Goal: Navigation & Orientation: Find specific page/section

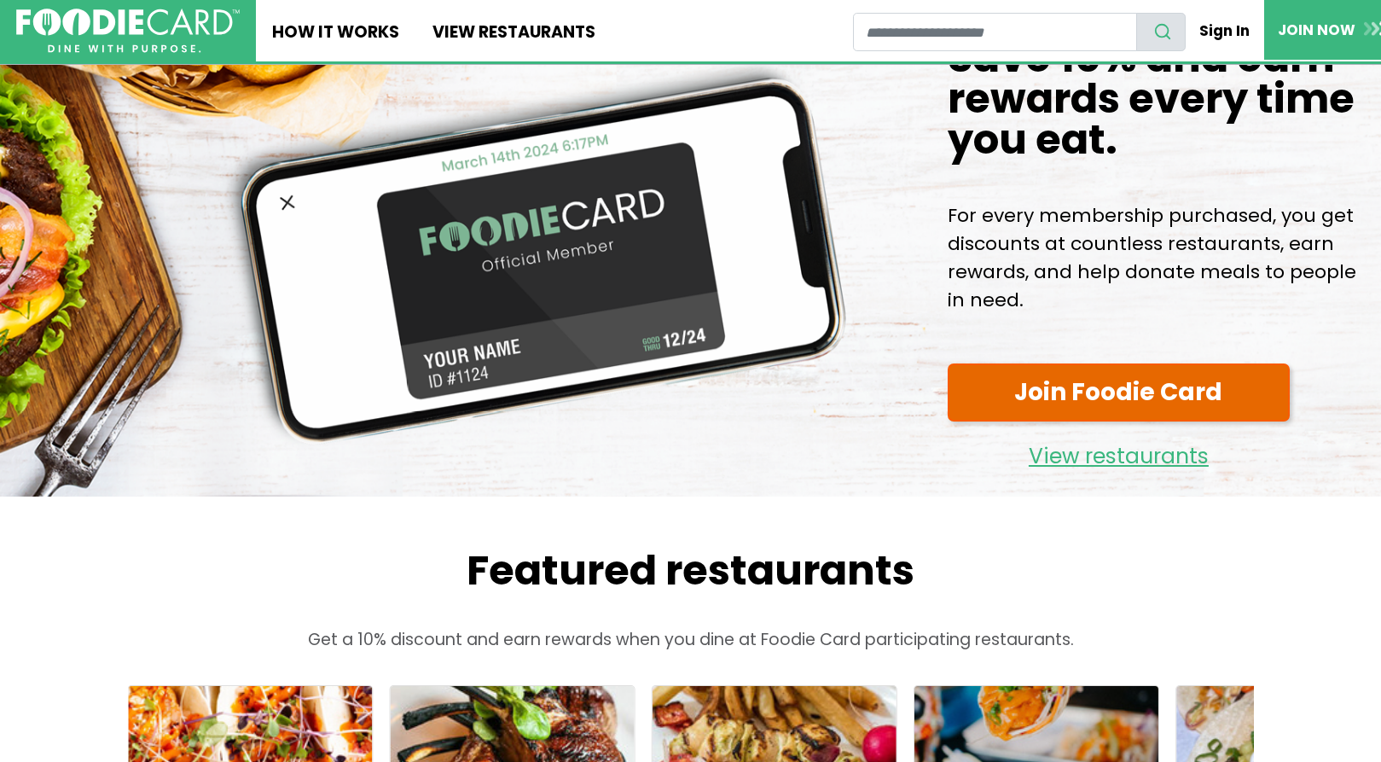
scroll to position [87, 0]
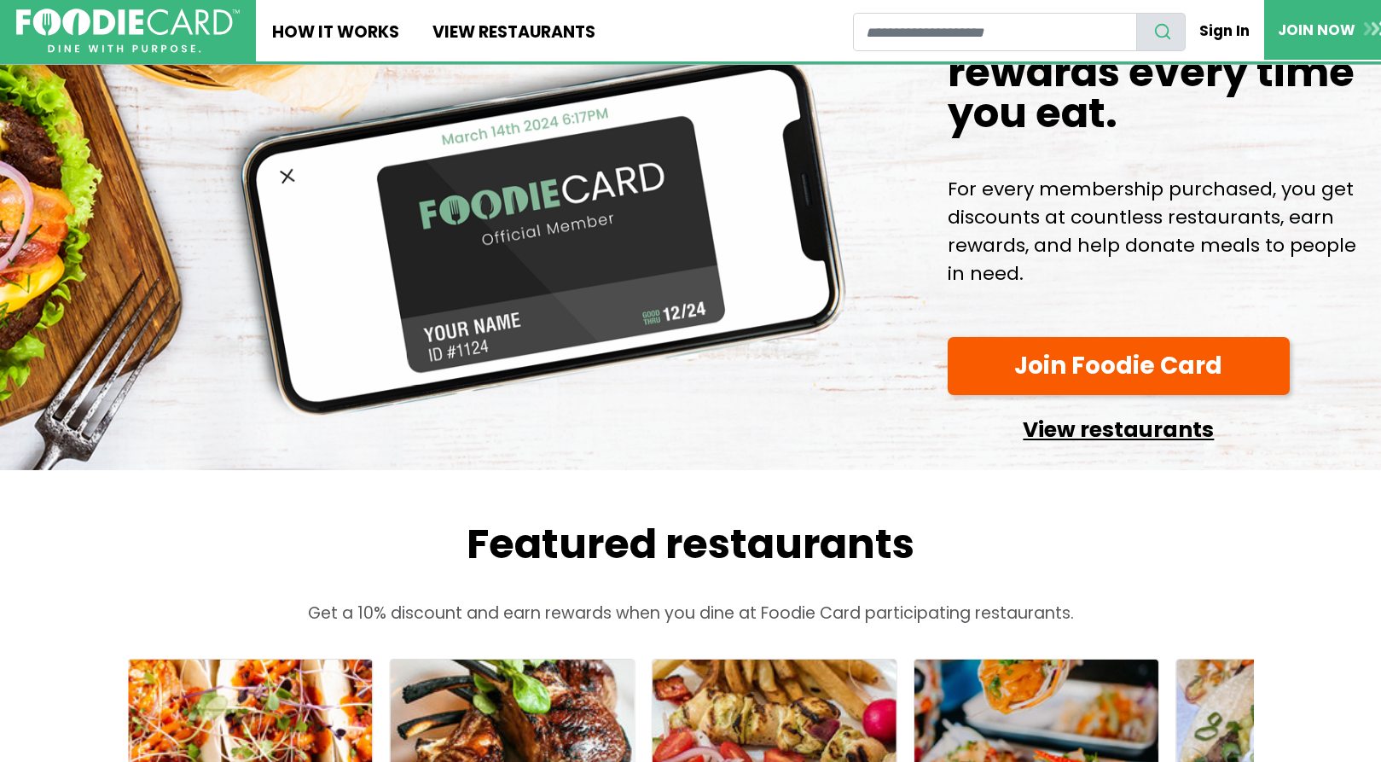
click at [1062, 440] on link "View restaurants" at bounding box center [1118, 424] width 343 height 43
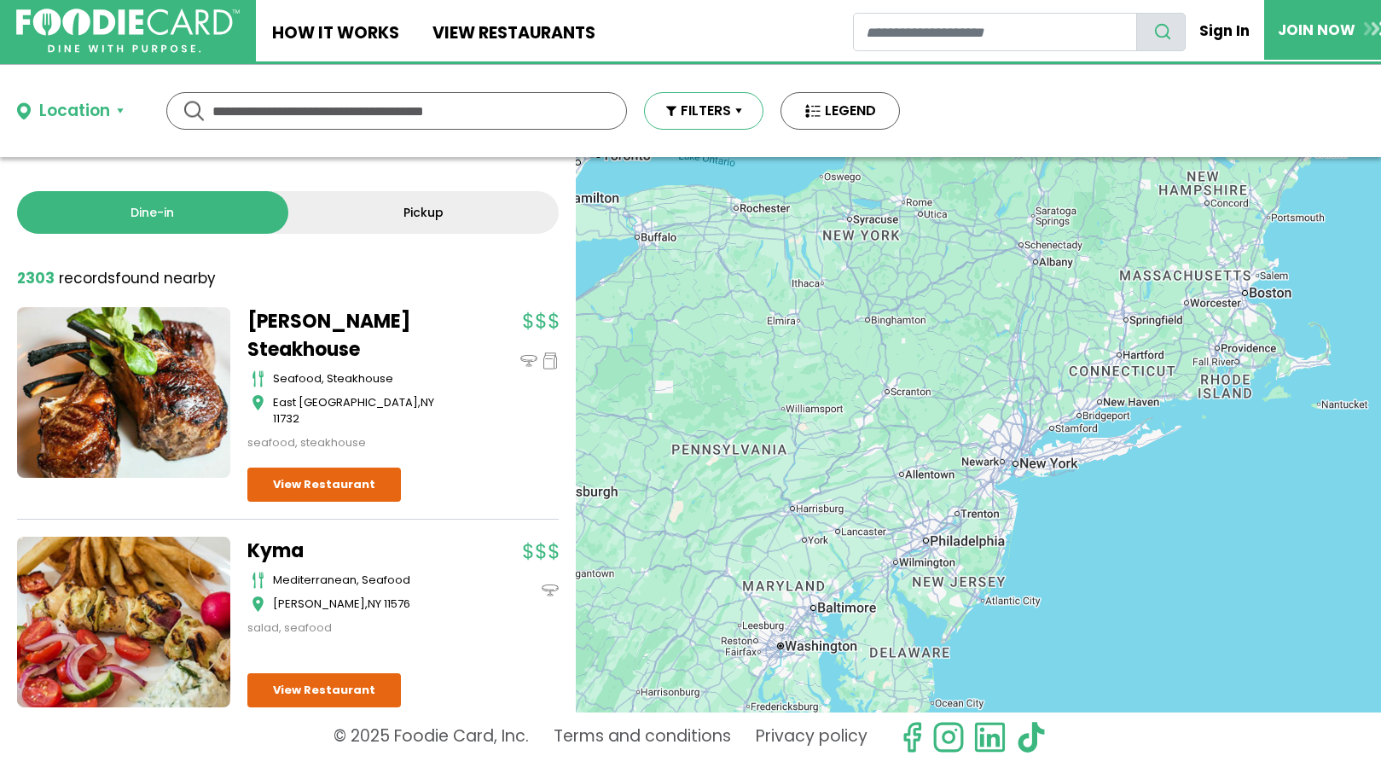
click at [719, 119] on button "FILTERS" at bounding box center [703, 111] width 119 height 38
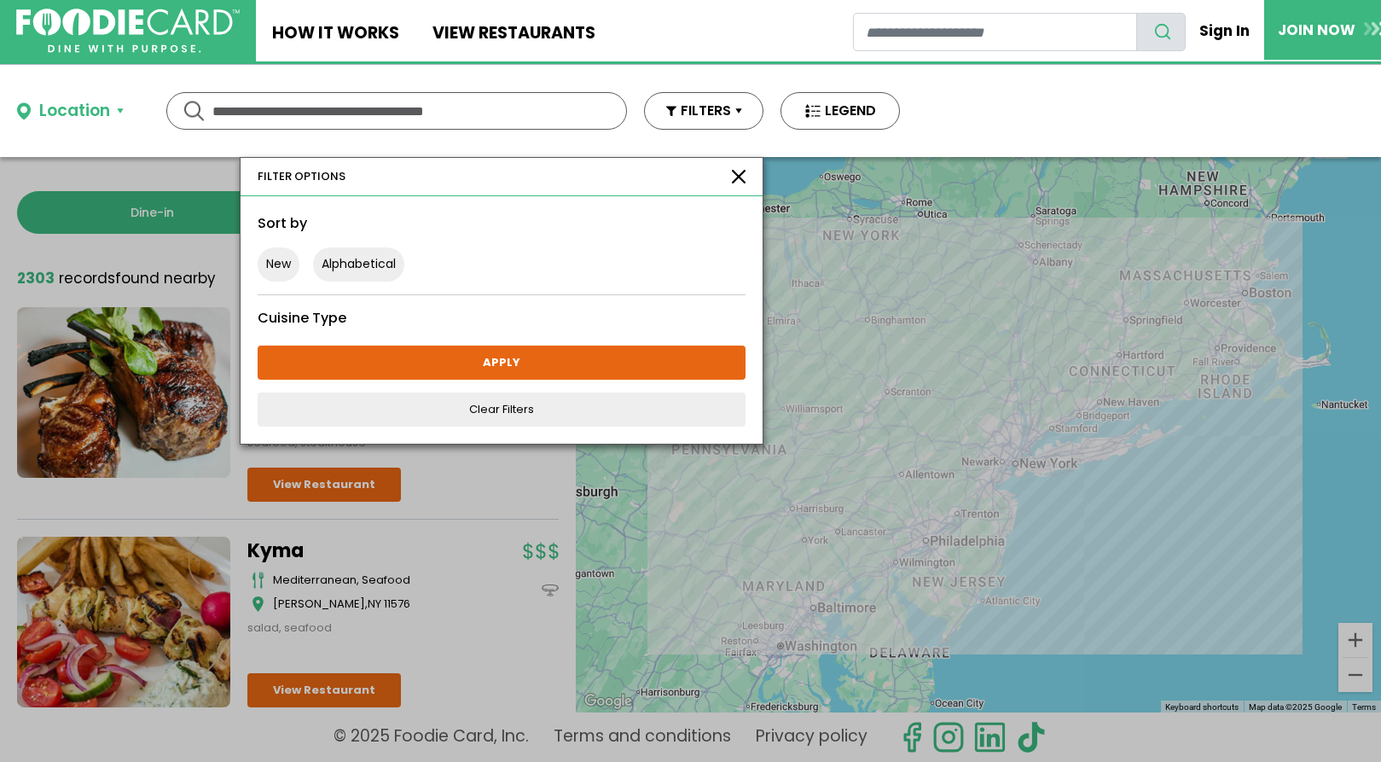
click at [117, 113] on button "Location" at bounding box center [70, 111] width 107 height 25
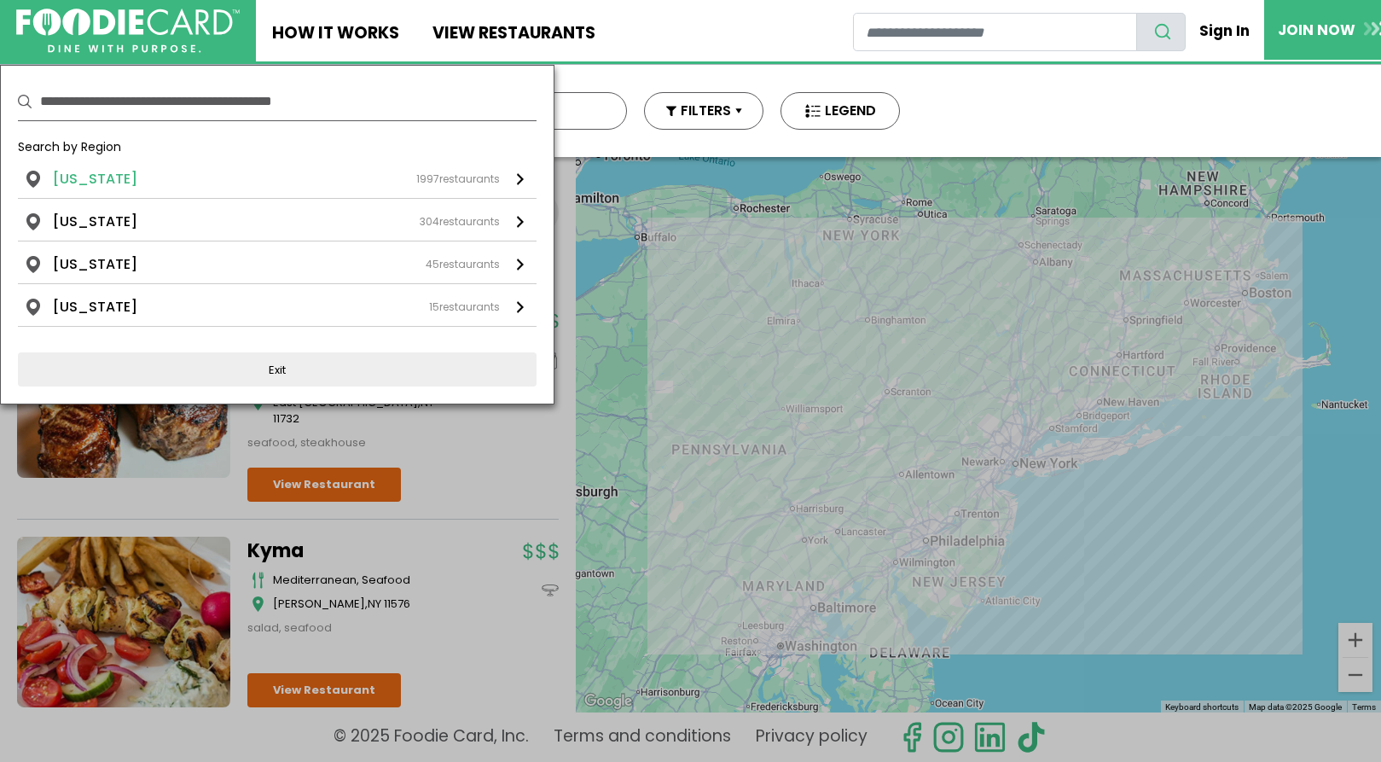
click at [487, 180] on div "1997 restaurants" at bounding box center [458, 178] width 84 height 15
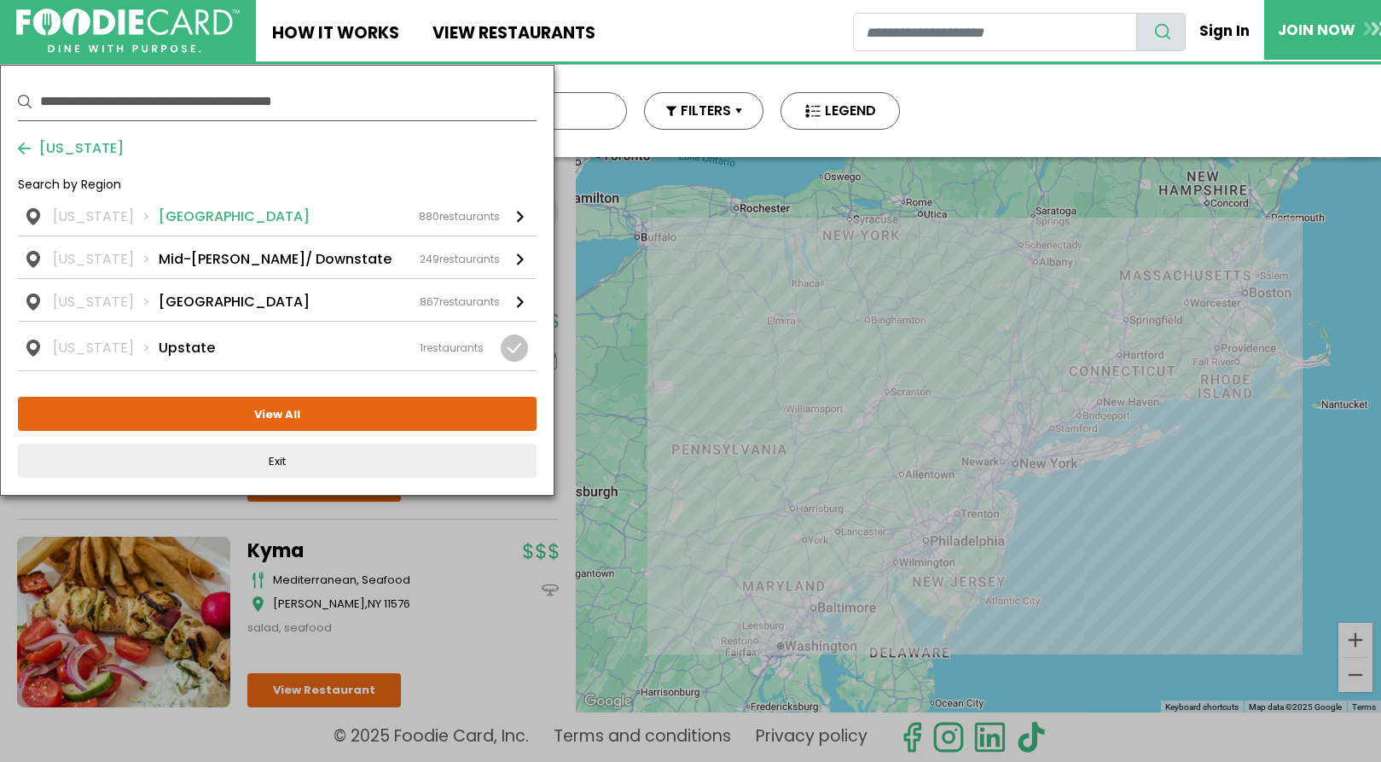
click at [219, 217] on div "[US_STATE] [GEOGRAPHIC_DATA] 880 restaurants" at bounding box center [276, 216] width 447 height 20
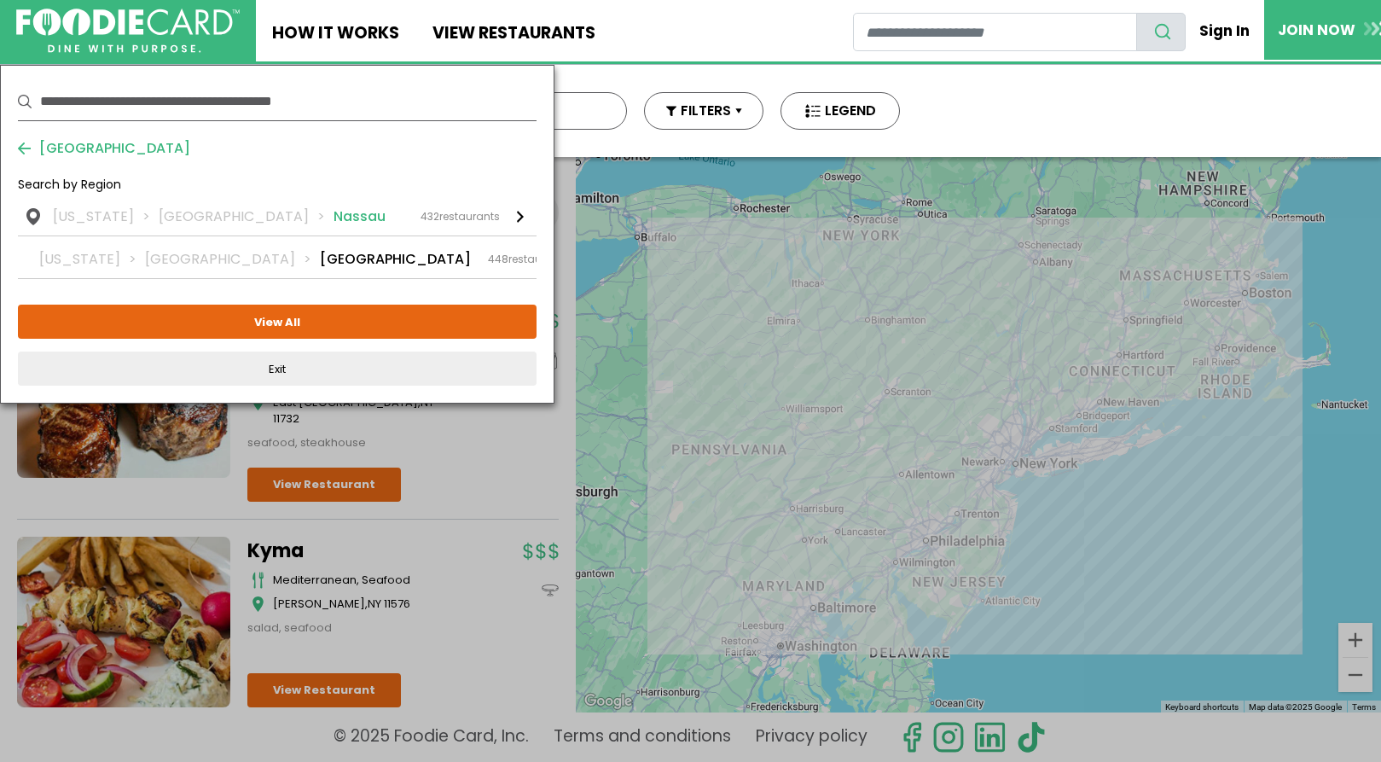
click at [333, 221] on li "Nassau" at bounding box center [359, 216] width 52 height 20
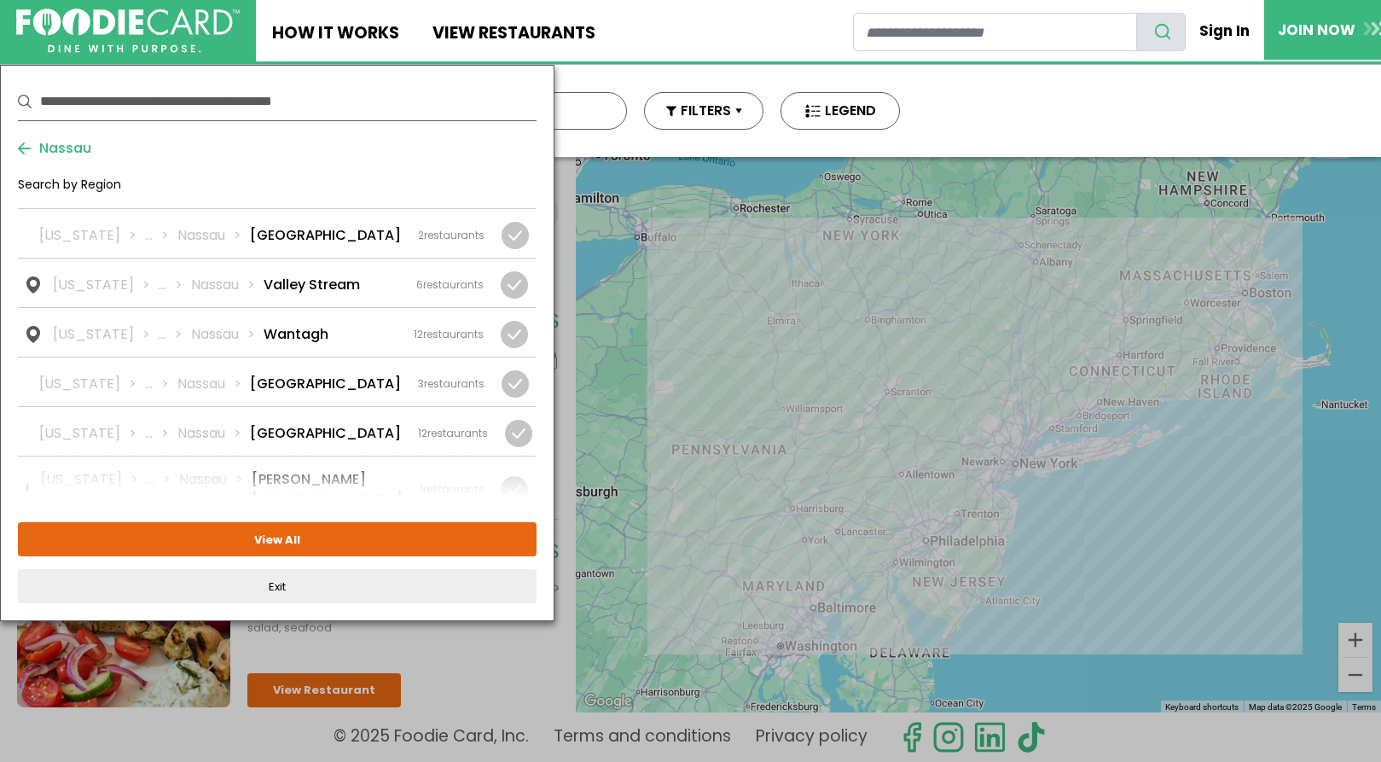
scroll to position [2431, 0]
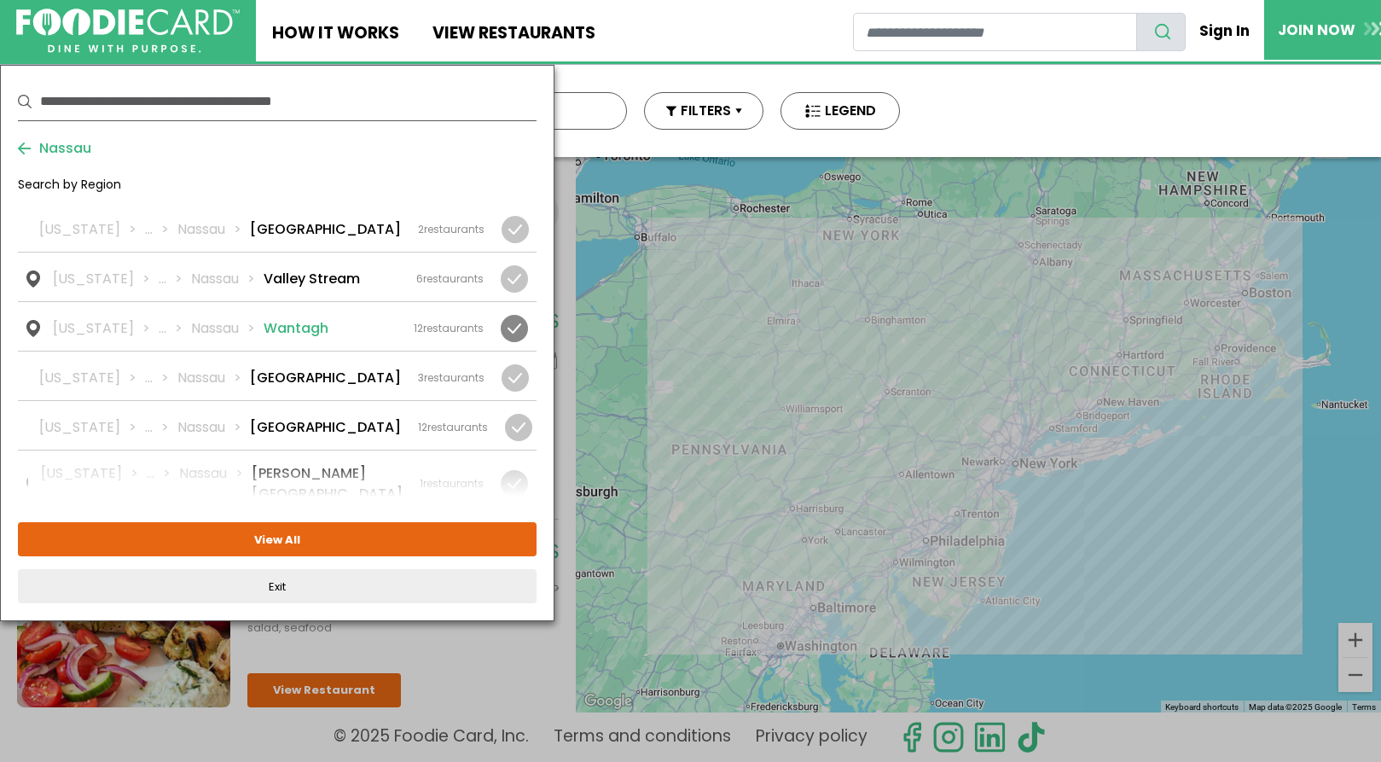
click at [287, 318] on li "Wantagh" at bounding box center [296, 328] width 65 height 20
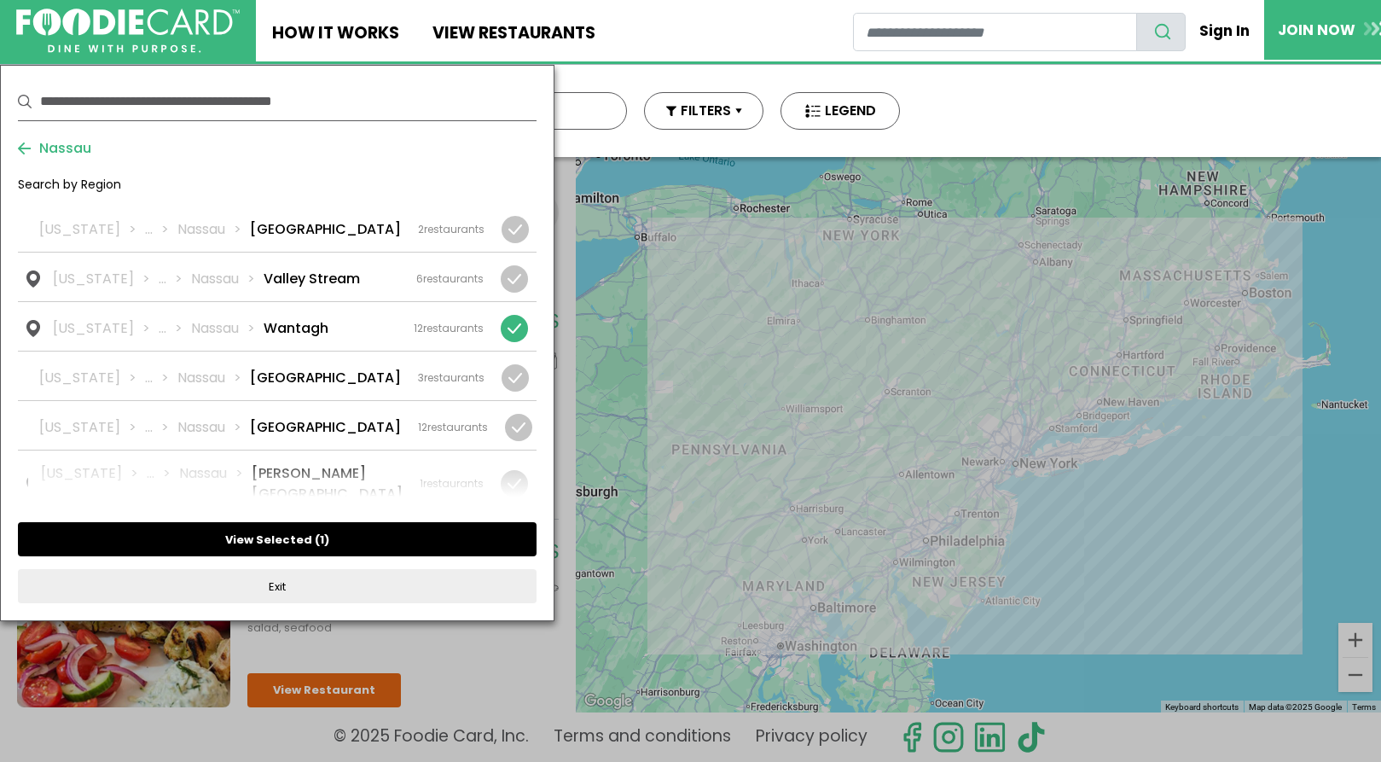
click at [287, 530] on button "View Selected ( 1 )" at bounding box center [277, 539] width 518 height 34
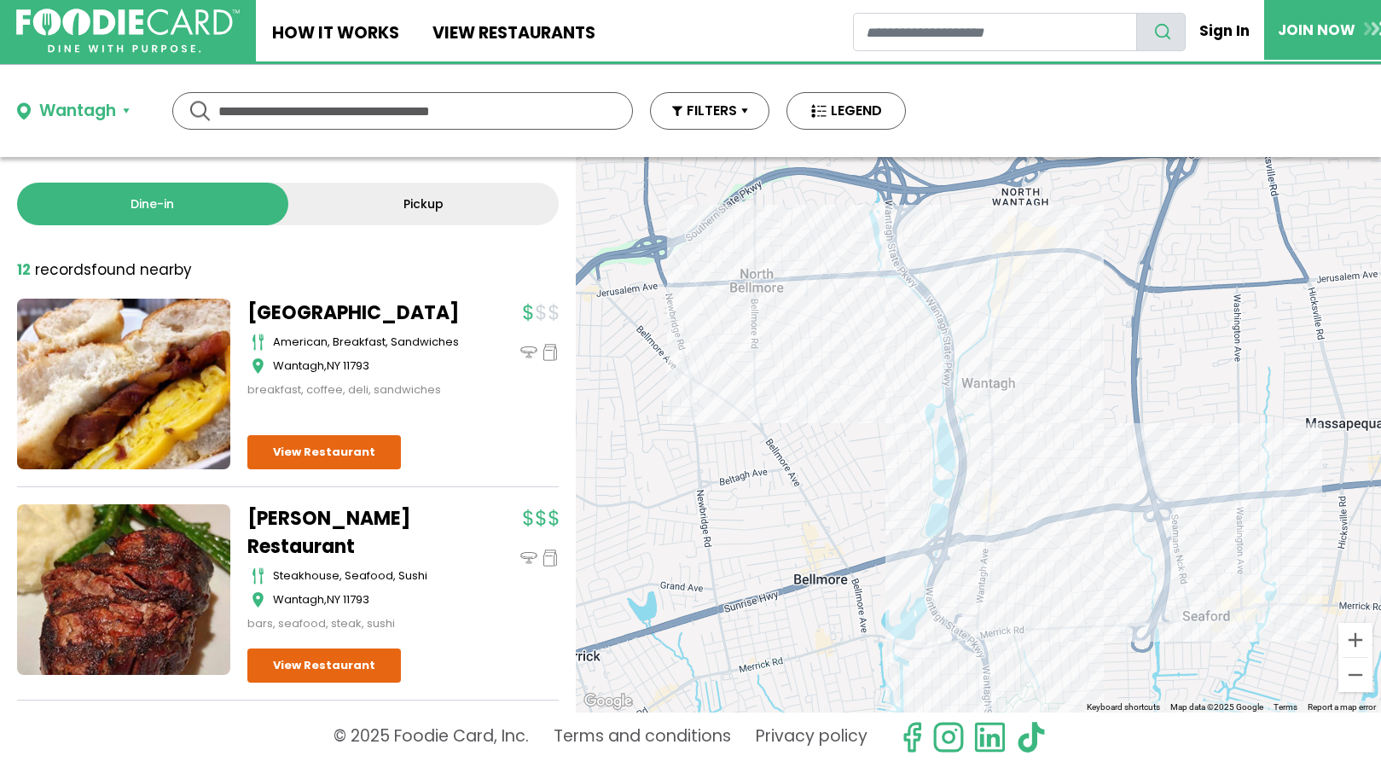
scroll to position [0, 0]
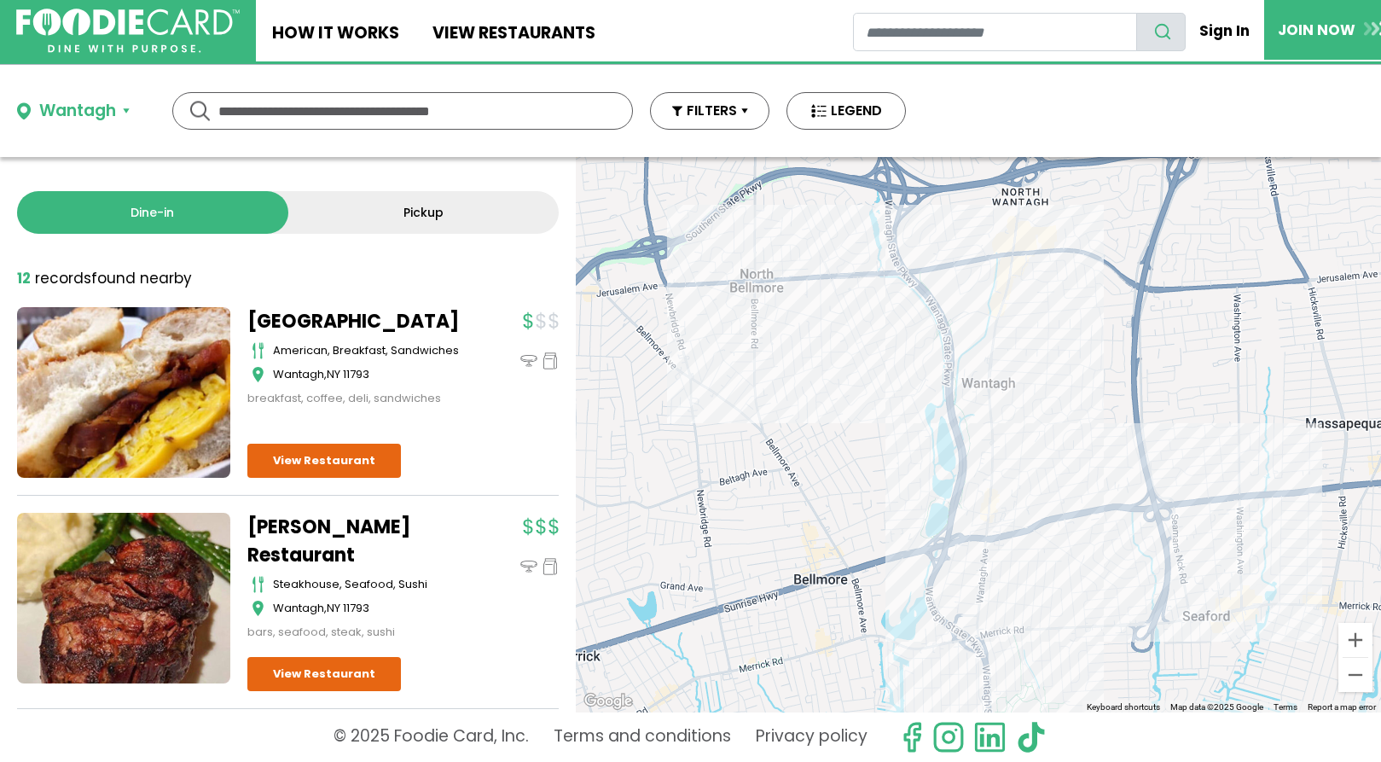
click at [124, 109] on button "Wantagh" at bounding box center [73, 111] width 113 height 25
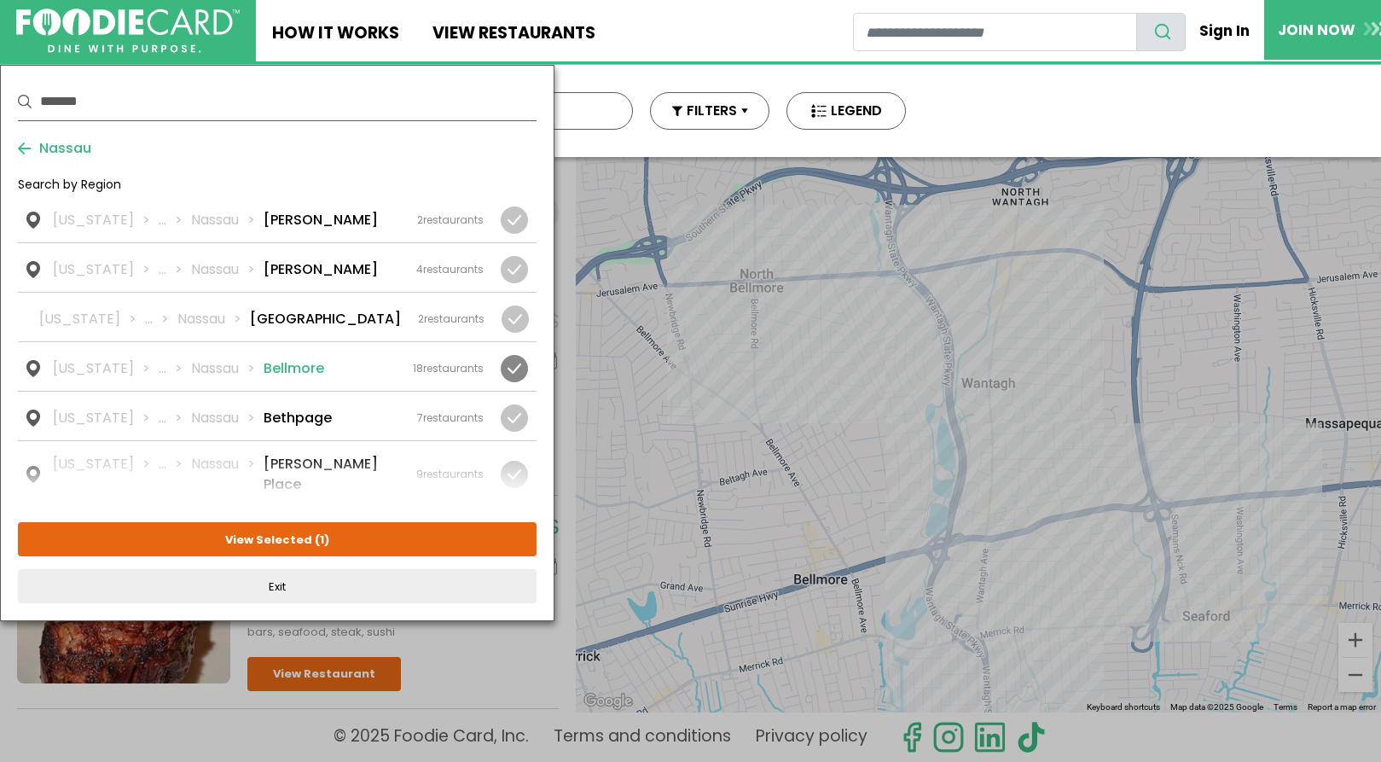
click at [523, 368] on div at bounding box center [514, 368] width 27 height 27
click at [507, 363] on div at bounding box center [514, 368] width 27 height 27
click at [288, 364] on li "Bellmore" at bounding box center [294, 368] width 61 height 20
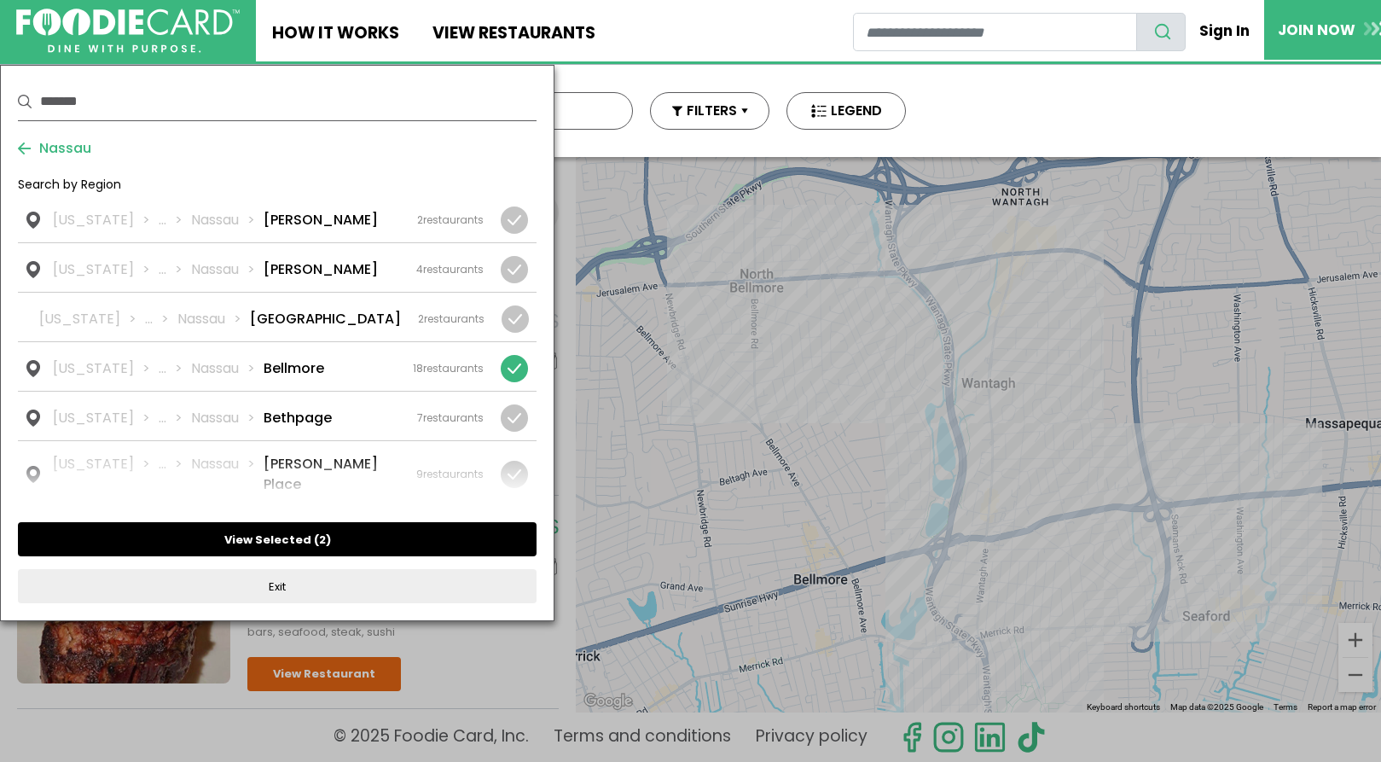
click at [288, 540] on button "View Selected ( 2 )" at bounding box center [277, 539] width 518 height 34
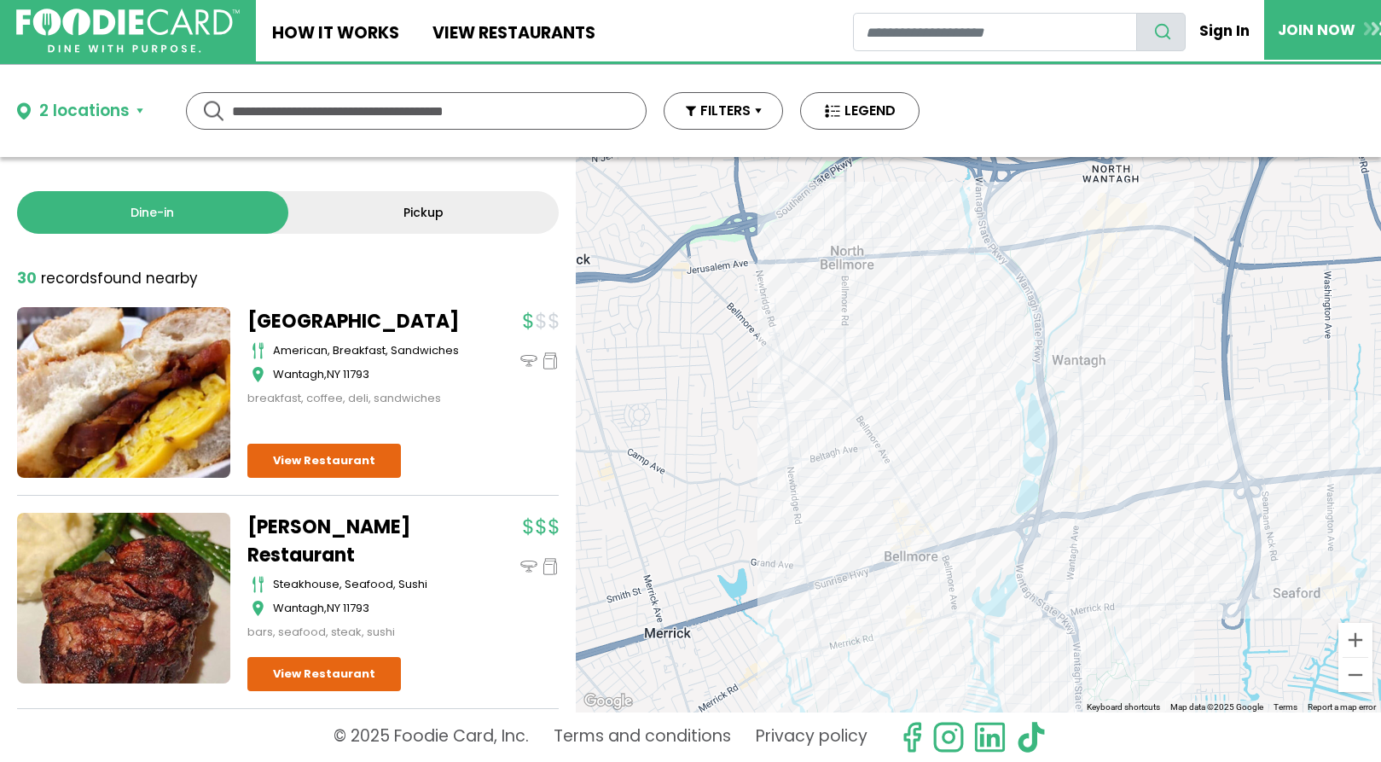
click at [96, 117] on div "2 locations" at bounding box center [84, 111] width 90 height 25
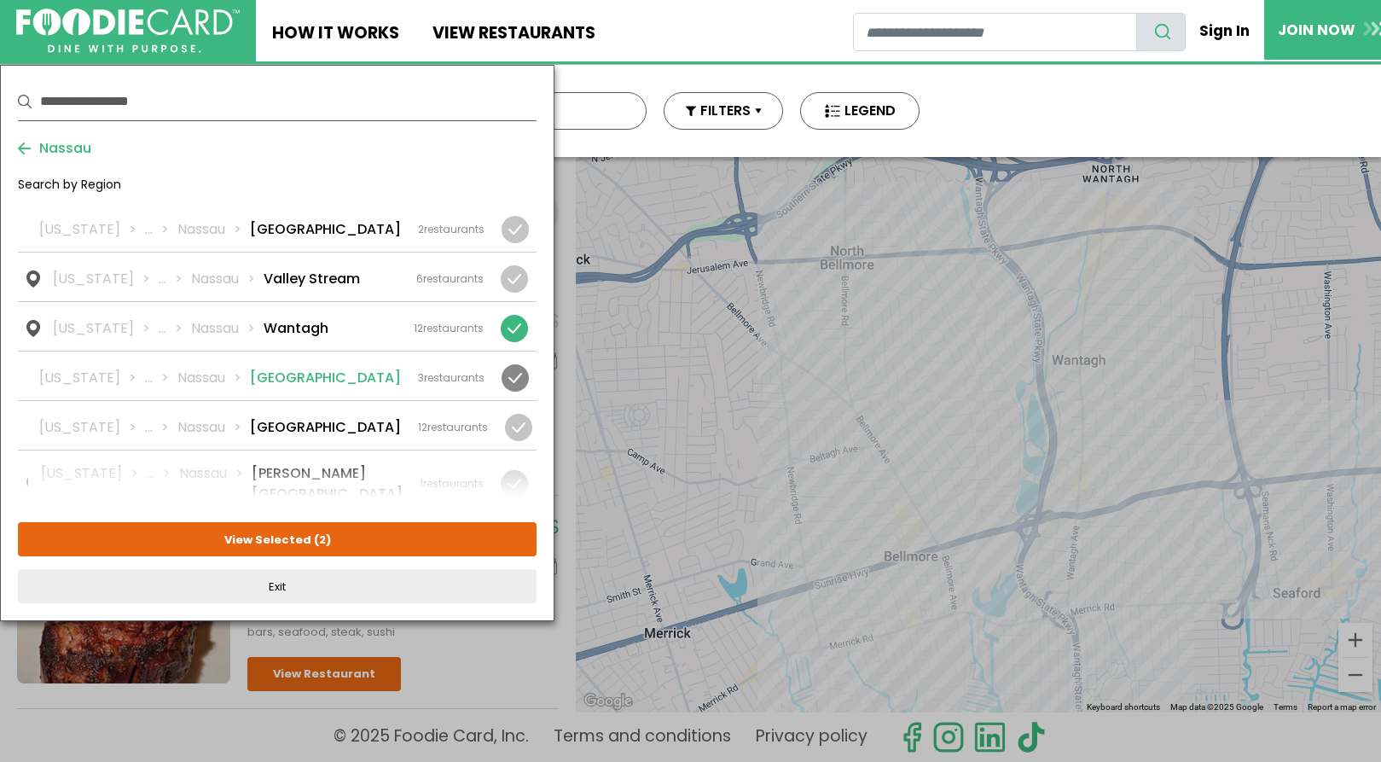
scroll to position [2293, 0]
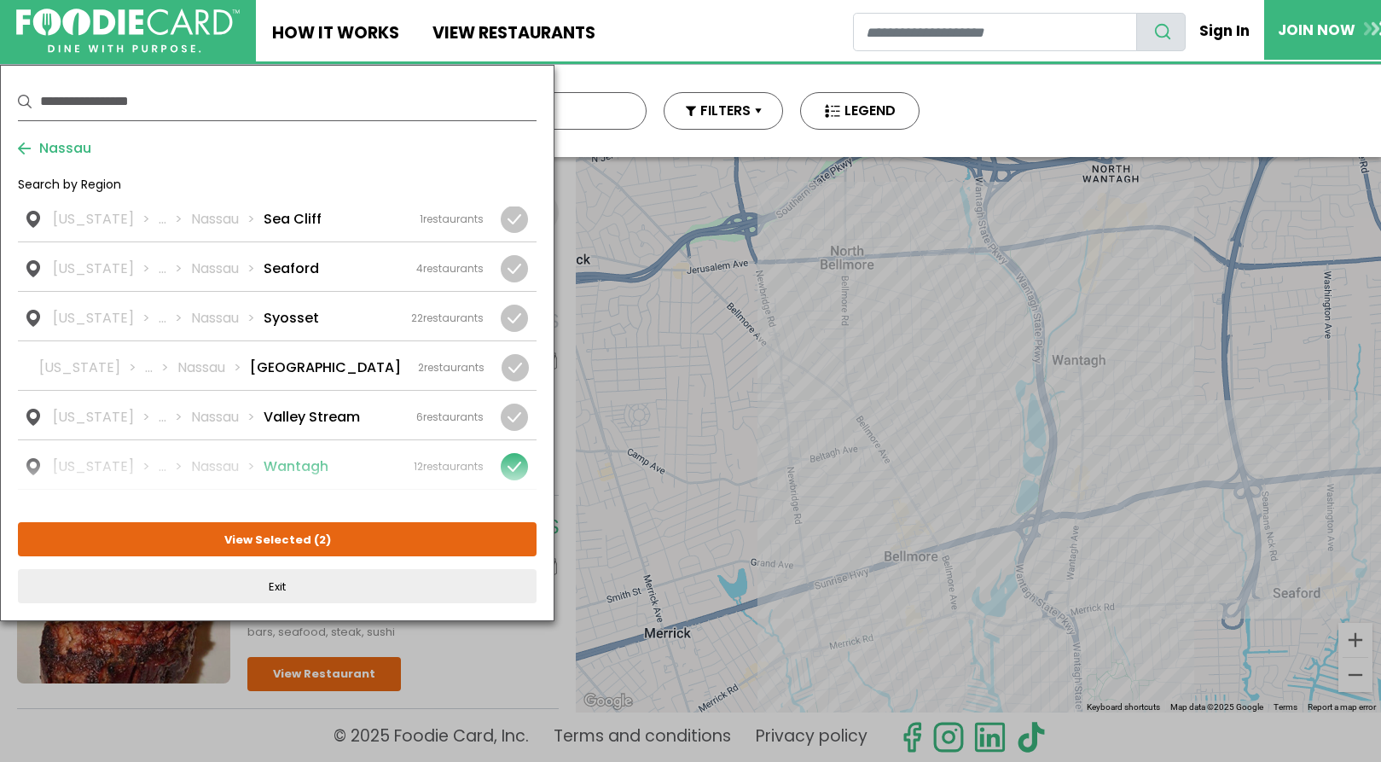
click at [514, 453] on div at bounding box center [514, 466] width 27 height 27
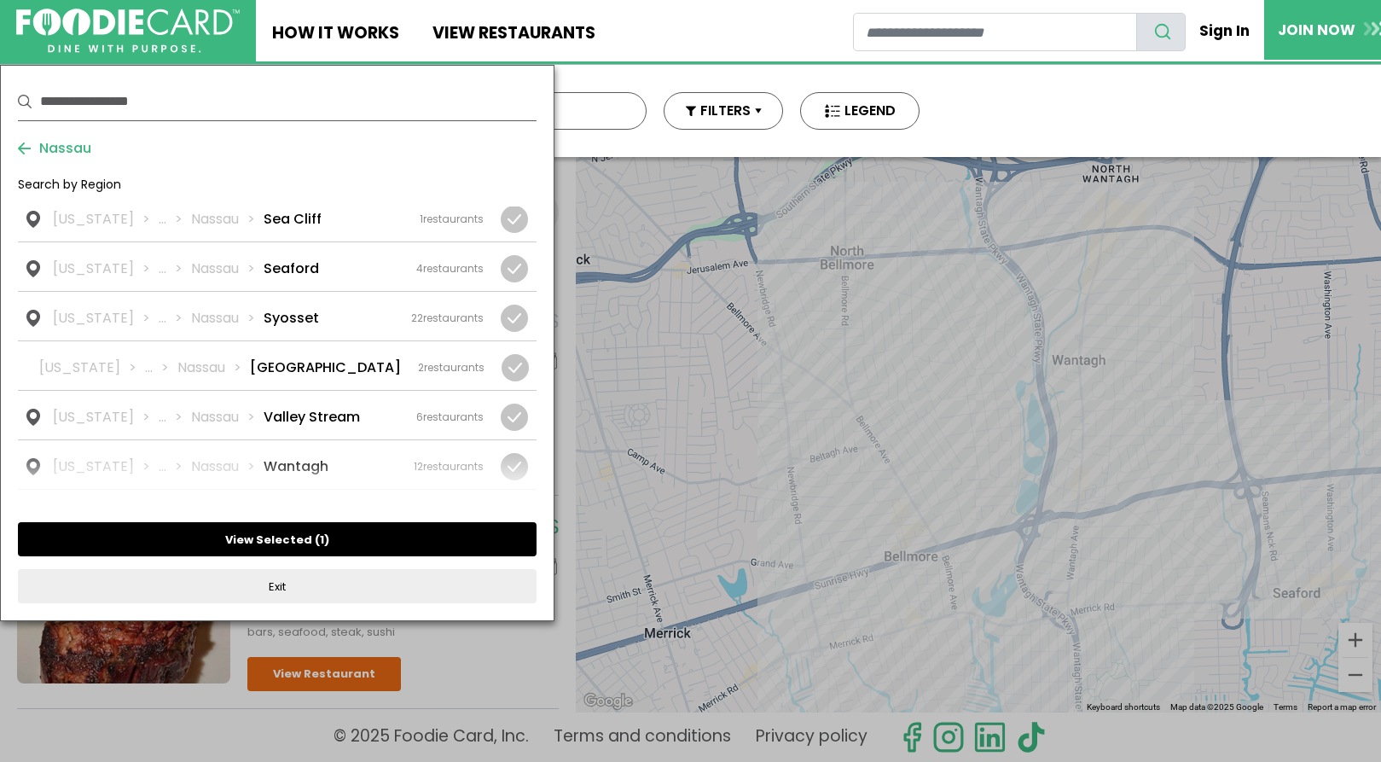
click at [248, 542] on button "View Selected ( 1 )" at bounding box center [277, 539] width 518 height 34
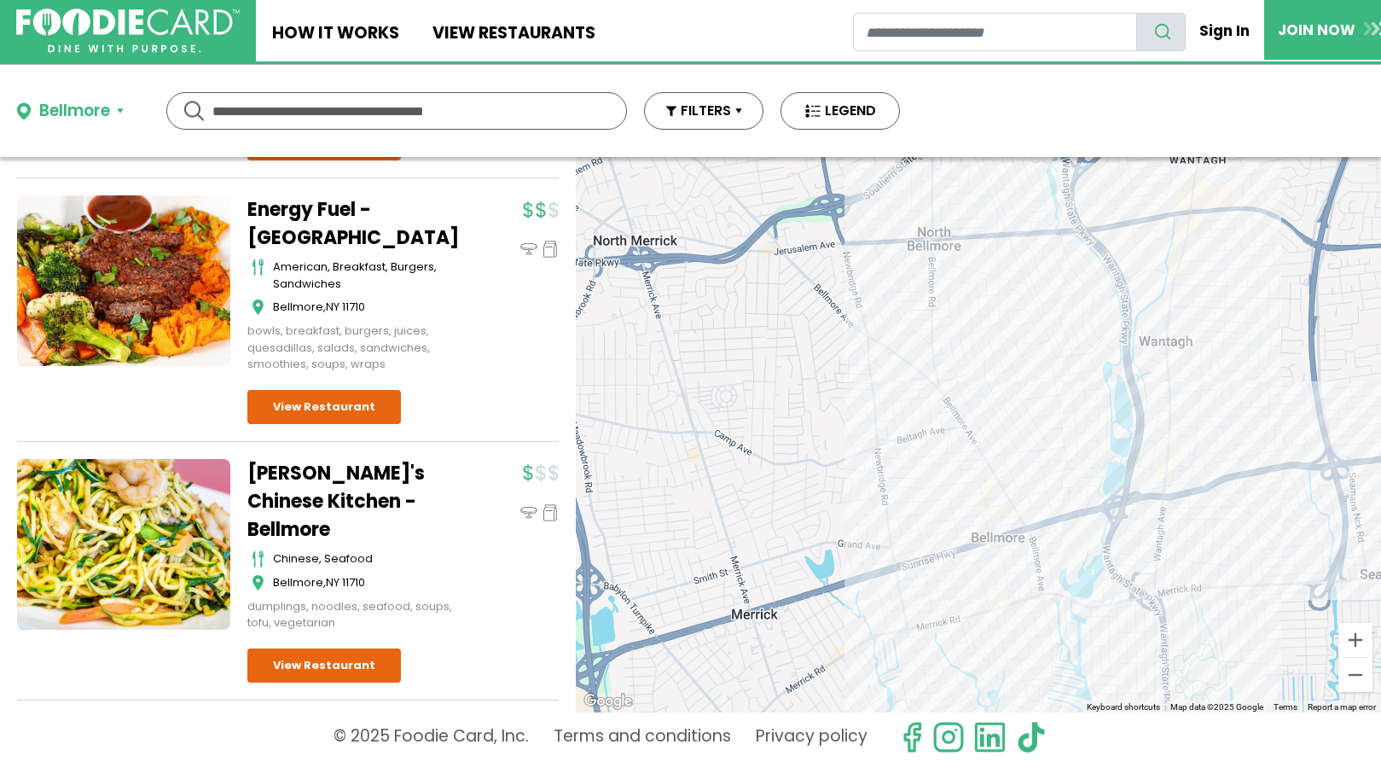
scroll to position [2377, 0]
